Goal: Check status: Check status

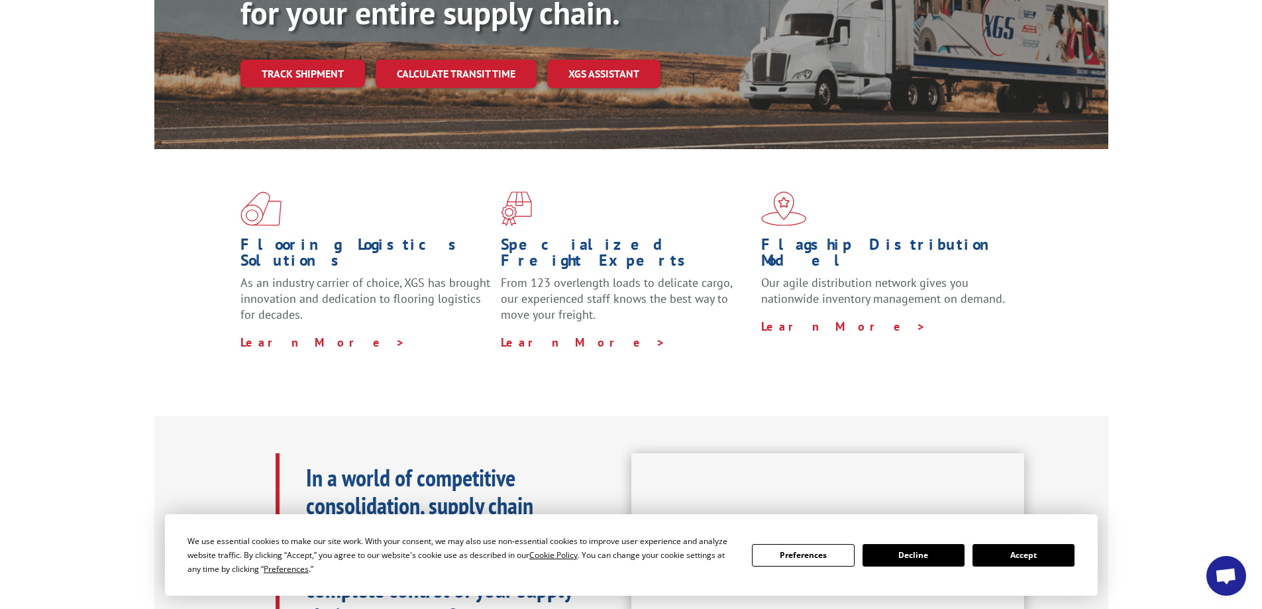
scroll to position [331, 0]
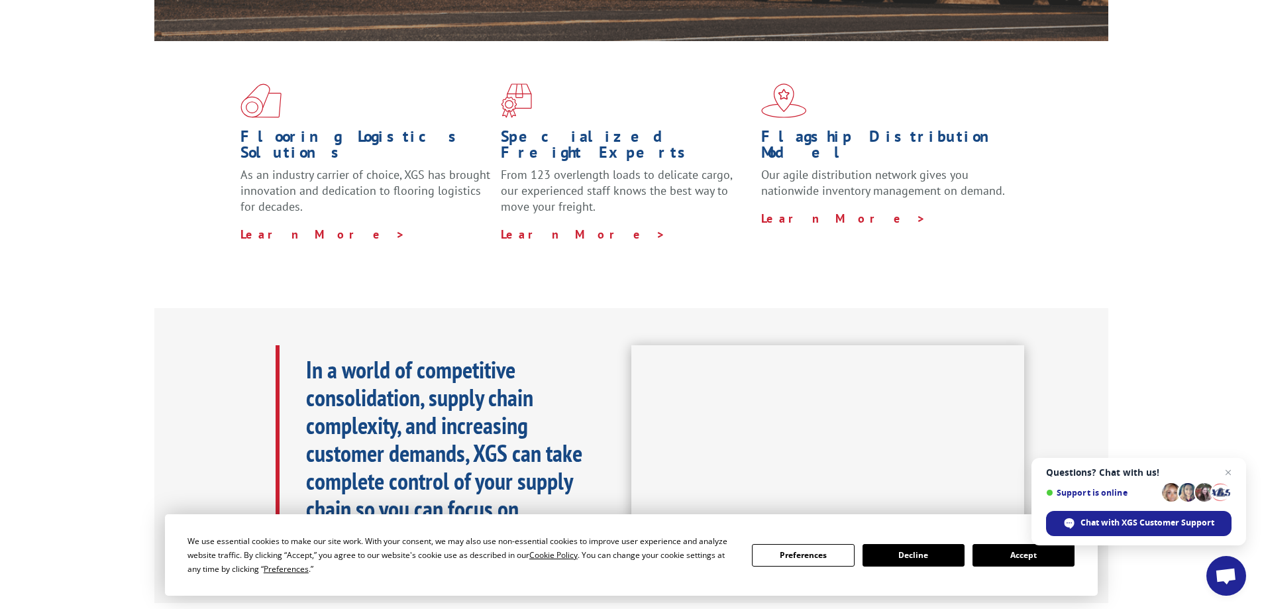
click at [1029, 559] on button "Accept" at bounding box center [1023, 555] width 102 height 23
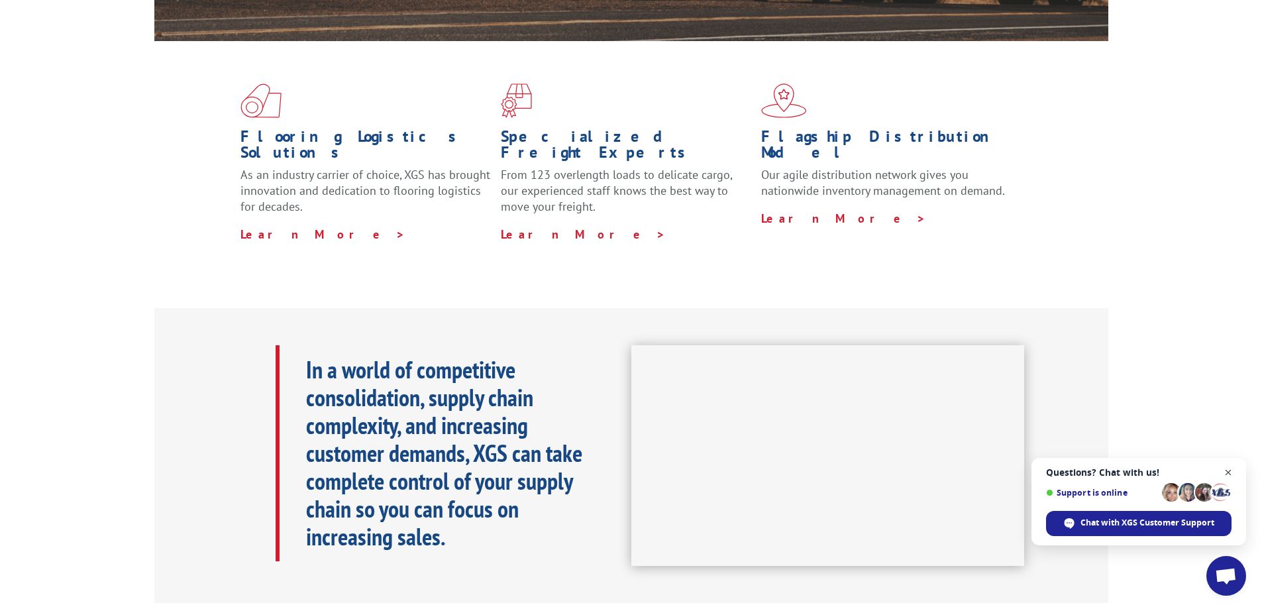
click at [1229, 469] on span "Open chat" at bounding box center [1228, 472] width 17 height 17
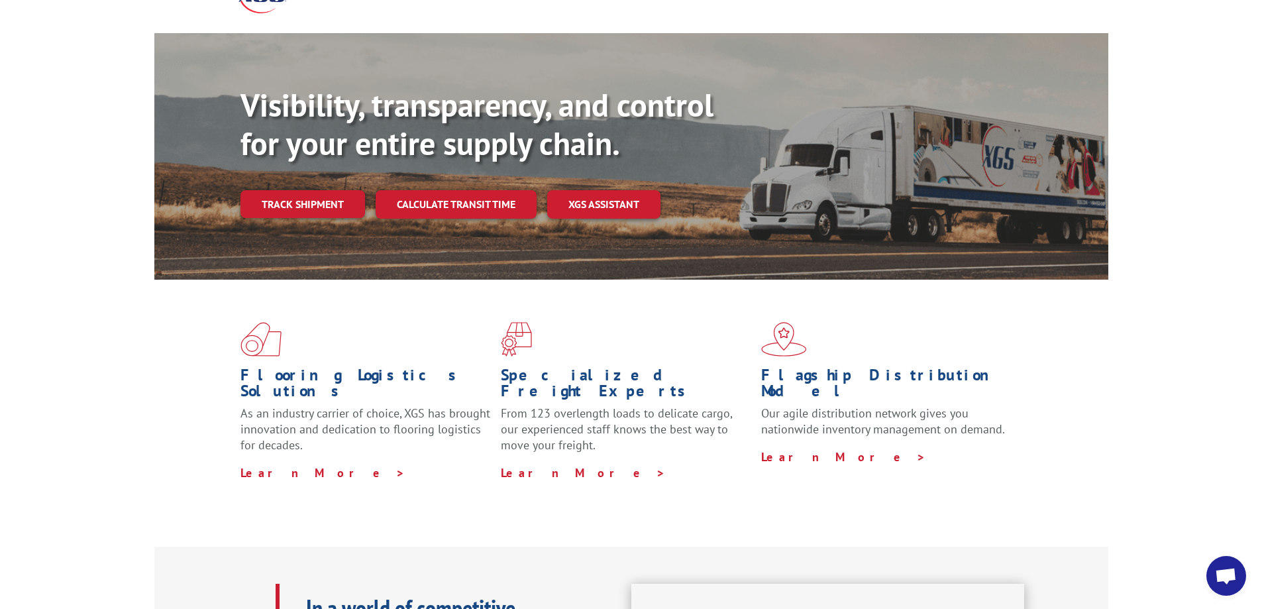
scroll to position [0, 0]
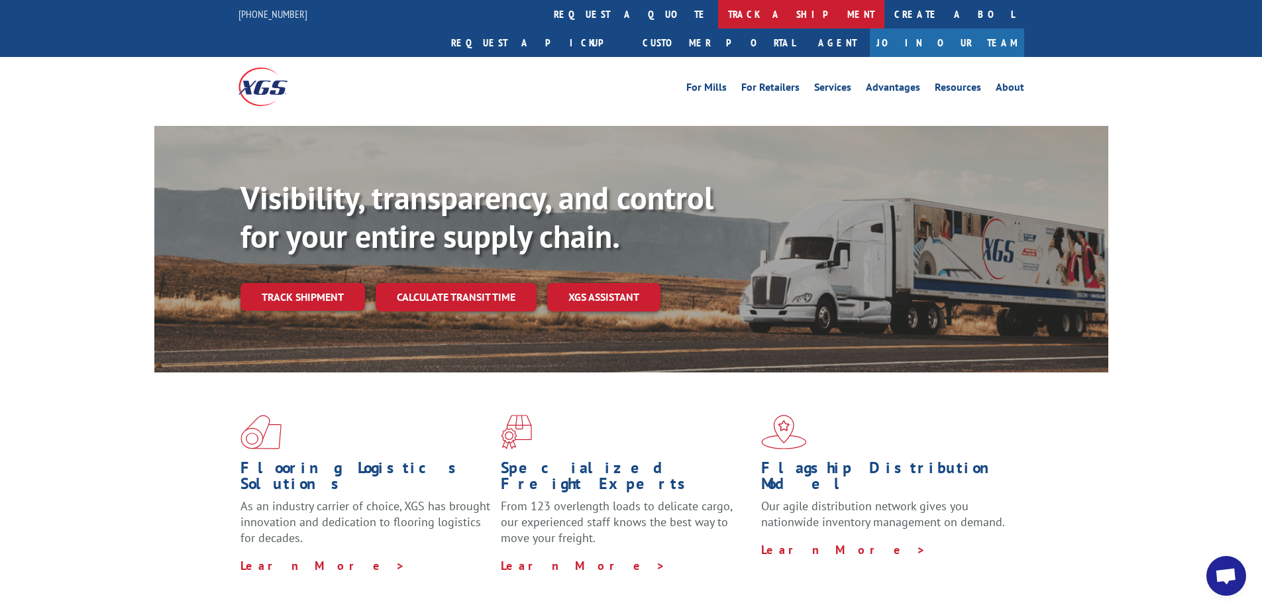
click at [718, 9] on link "track a shipment" at bounding box center [801, 14] width 166 height 28
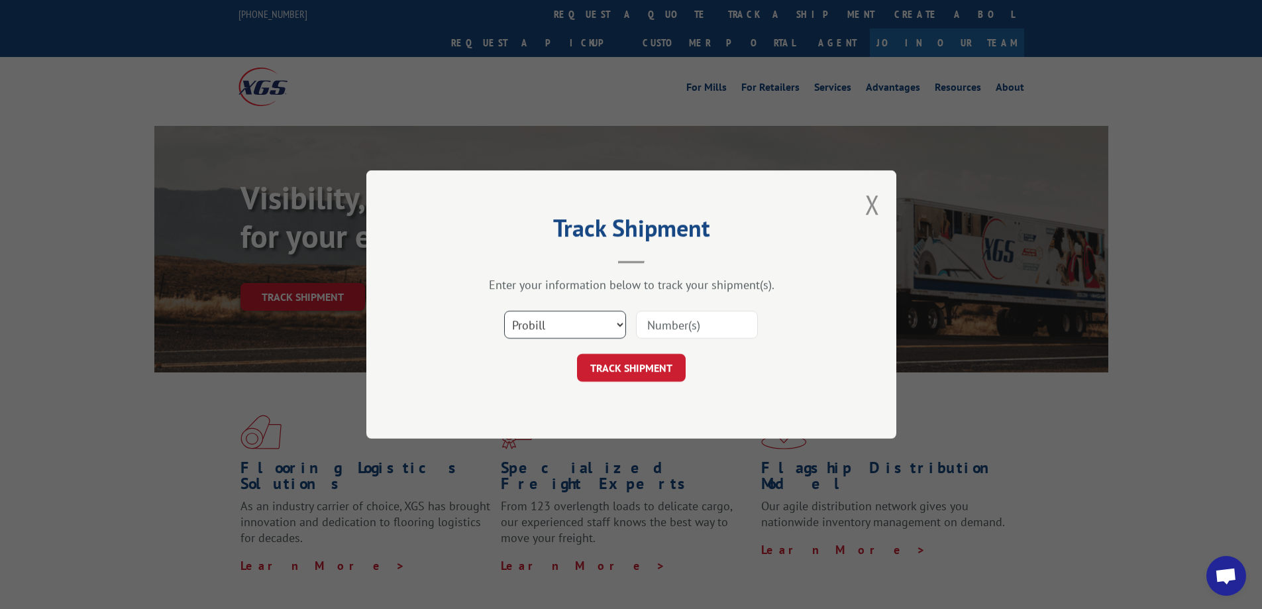
click at [615, 323] on select "Select category... Probill BOL PO" at bounding box center [565, 325] width 122 height 28
select select "bol"
click at [504, 311] on select "Select category... Probill BOL PO" at bounding box center [565, 325] width 122 height 28
click at [709, 325] on input at bounding box center [697, 325] width 122 height 28
type input "6009230"
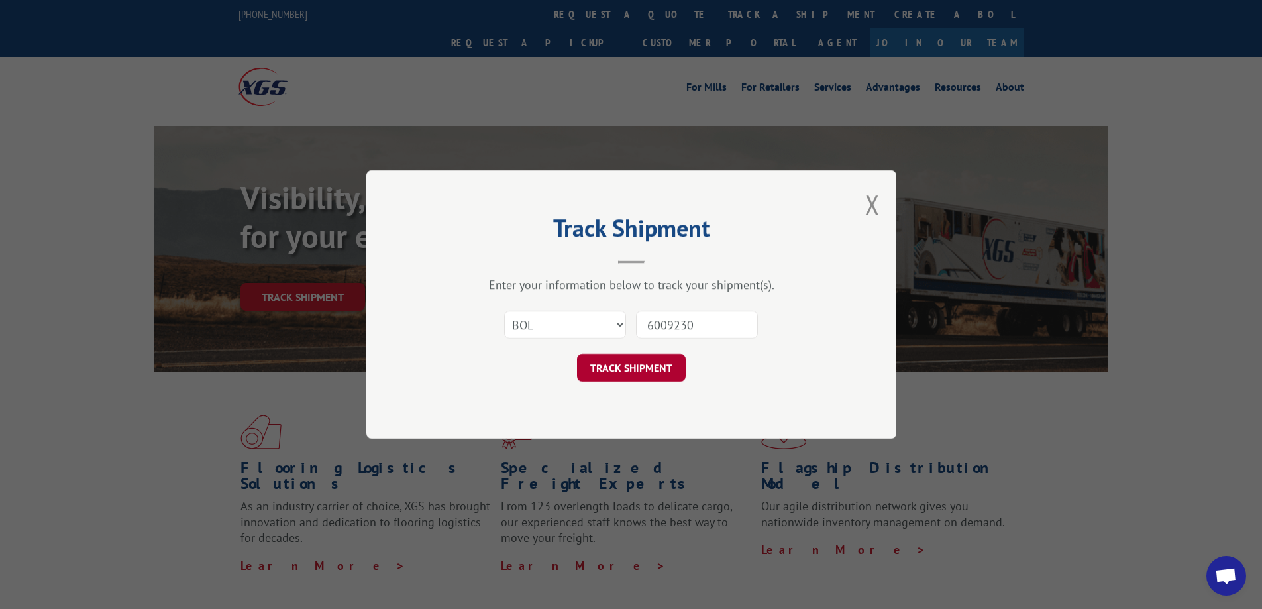
click at [630, 371] on button "TRACK SHIPMENT" at bounding box center [631, 368] width 109 height 28
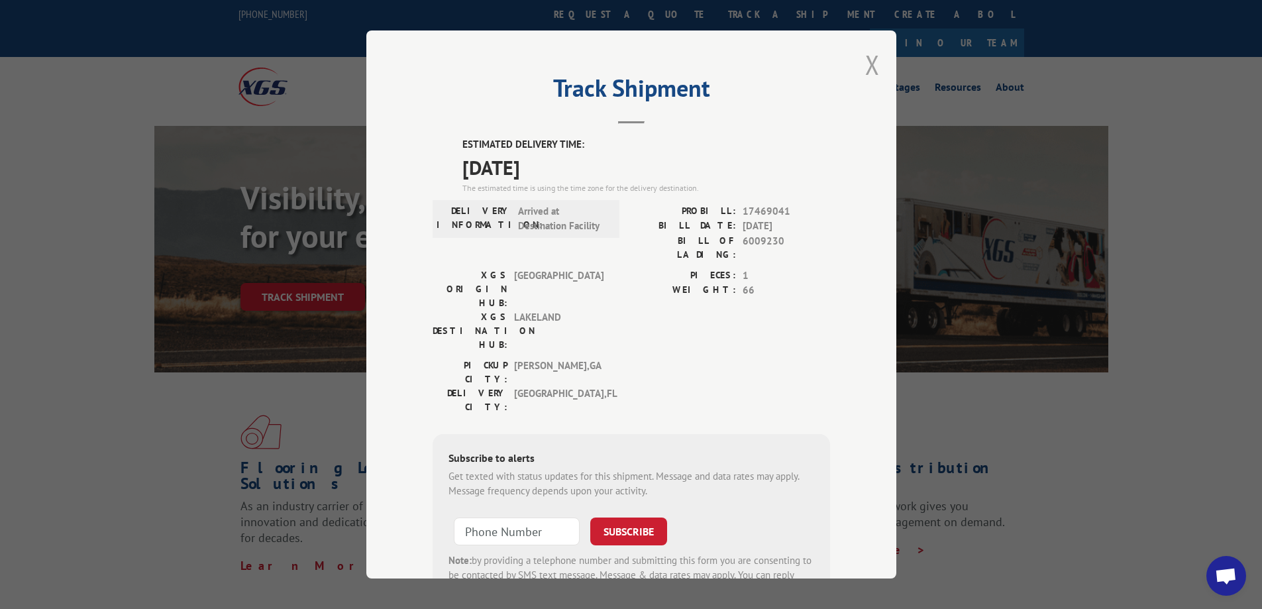
click at [867, 63] on button "Close modal" at bounding box center [872, 64] width 15 height 35
